Goal: Check status: Check status

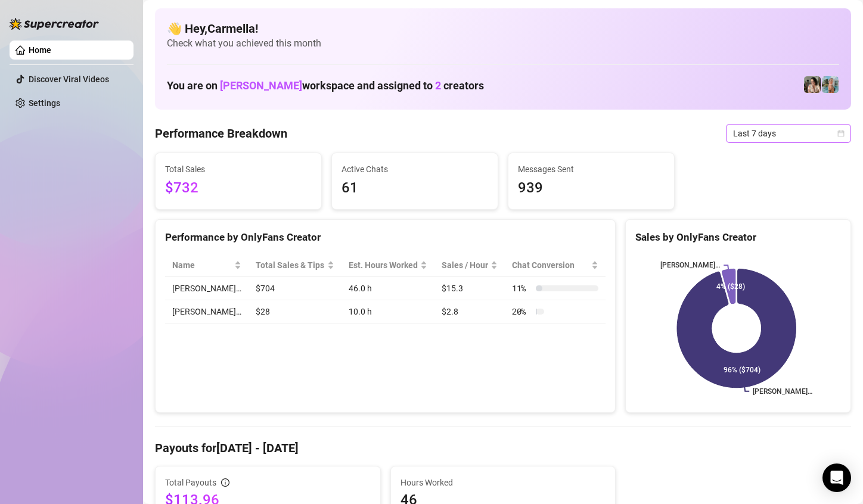
click at [837, 135] on icon "calendar" at bounding box center [840, 133] width 7 height 7
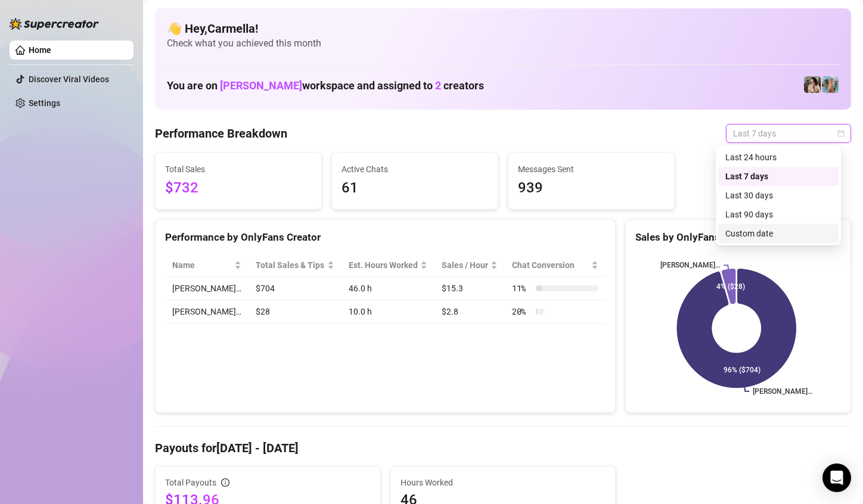
click at [776, 231] on div "Custom date" at bounding box center [778, 233] width 106 height 13
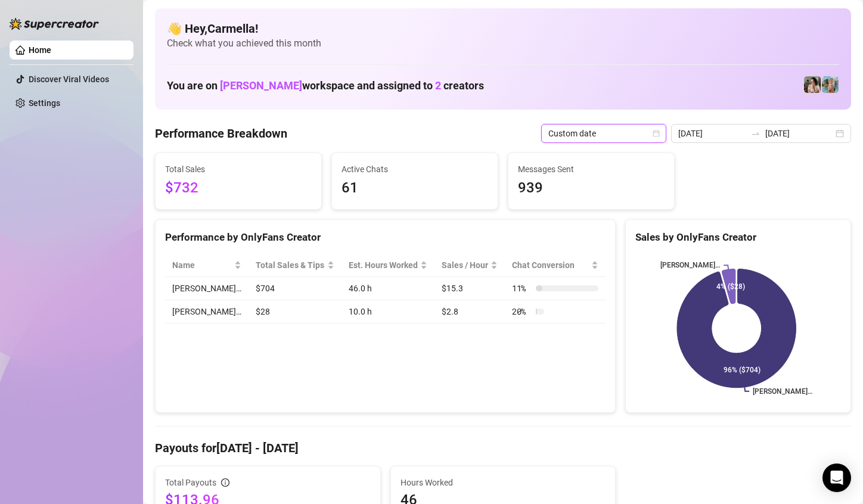
type input "[DATE]"
click at [837, 130] on icon "calendar" at bounding box center [840, 133] width 7 height 7
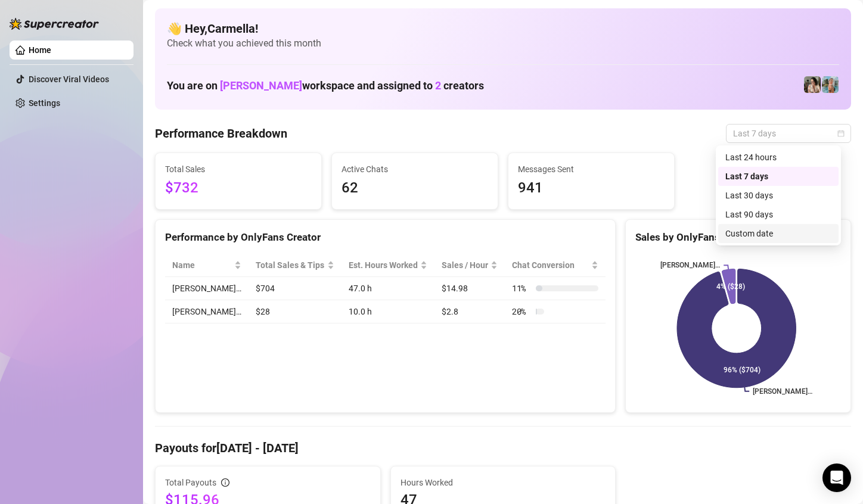
click at [748, 234] on div "Custom date" at bounding box center [778, 233] width 106 height 13
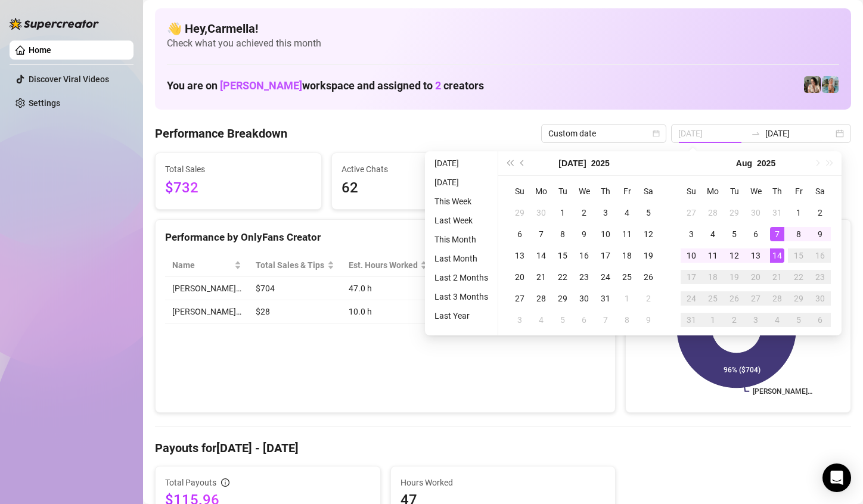
click at [777, 235] on div "7" at bounding box center [777, 234] width 14 height 14
click at [776, 250] on div "14" at bounding box center [777, 255] width 14 height 14
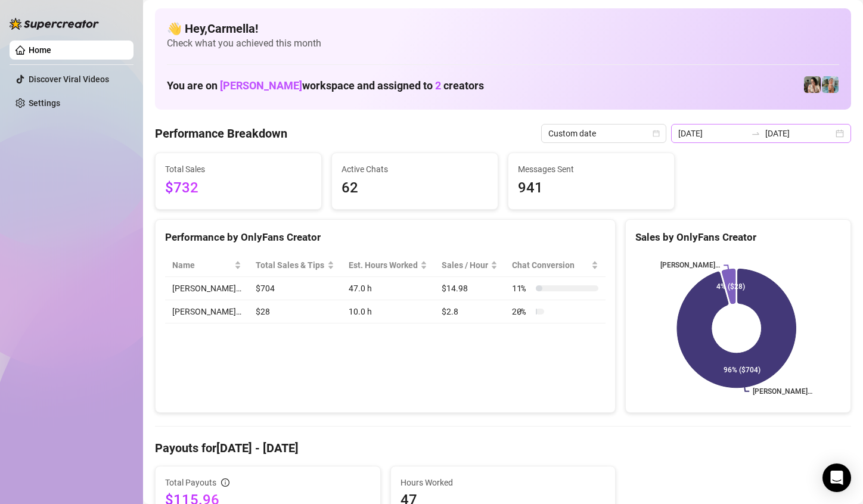
click at [826, 138] on div "[DATE] [DATE]" at bounding box center [761, 133] width 180 height 19
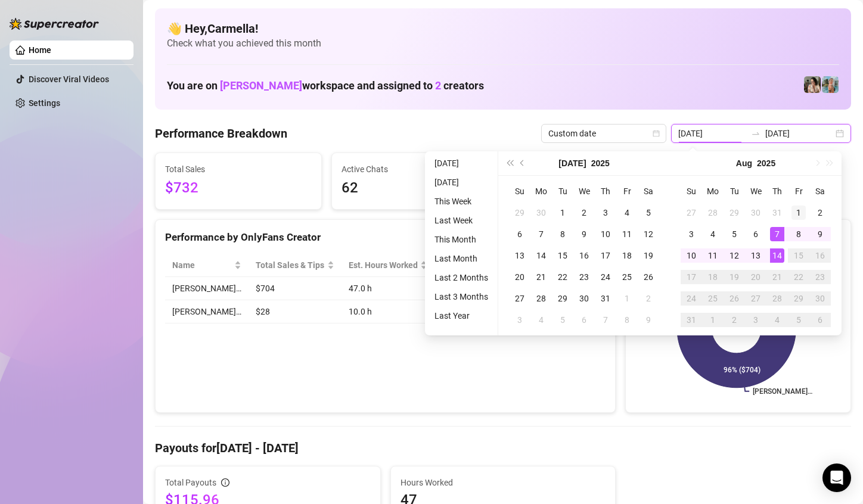
type input "[DATE]"
click at [800, 212] on div "1" at bounding box center [798, 213] width 14 height 14
type input "[DATE]"
click at [775, 252] on div "14" at bounding box center [777, 255] width 14 height 14
type input "[DATE]"
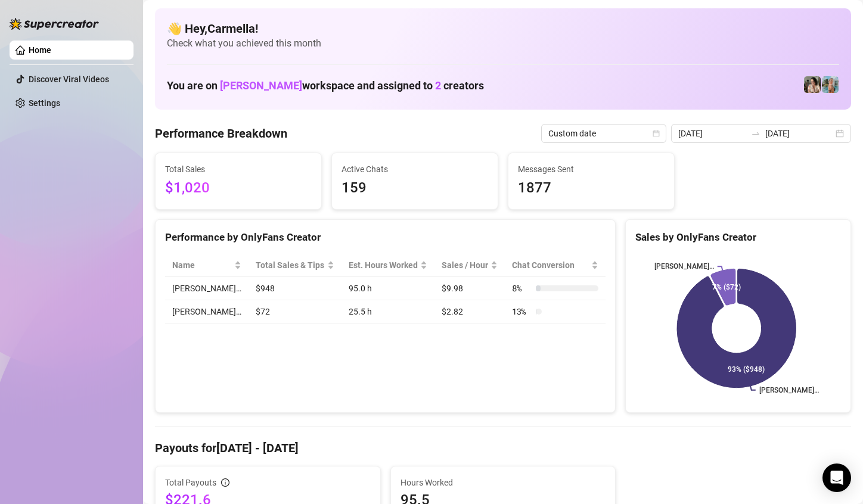
click at [92, 349] on div "Home Discover Viral Videos Settings" at bounding box center [72, 246] width 124 height 493
